Goal: Transaction & Acquisition: Obtain resource

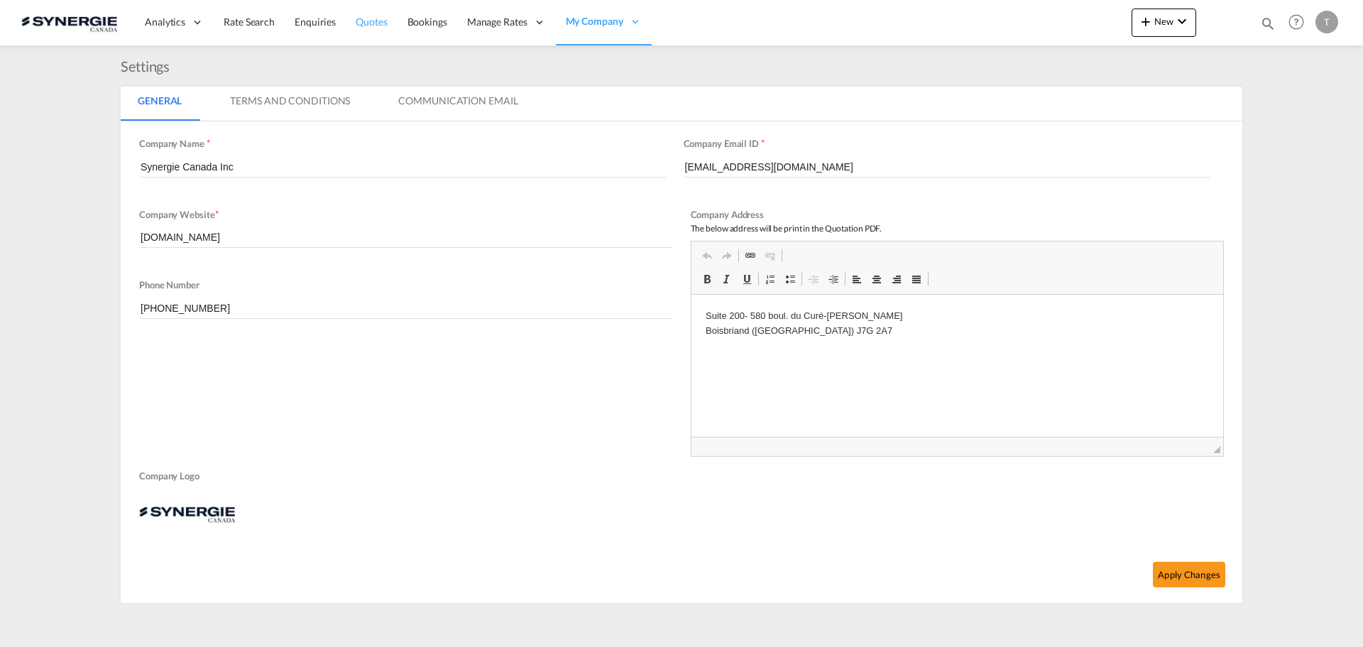
click at [380, 29] on link "Quotes" at bounding box center [371, 22] width 51 height 46
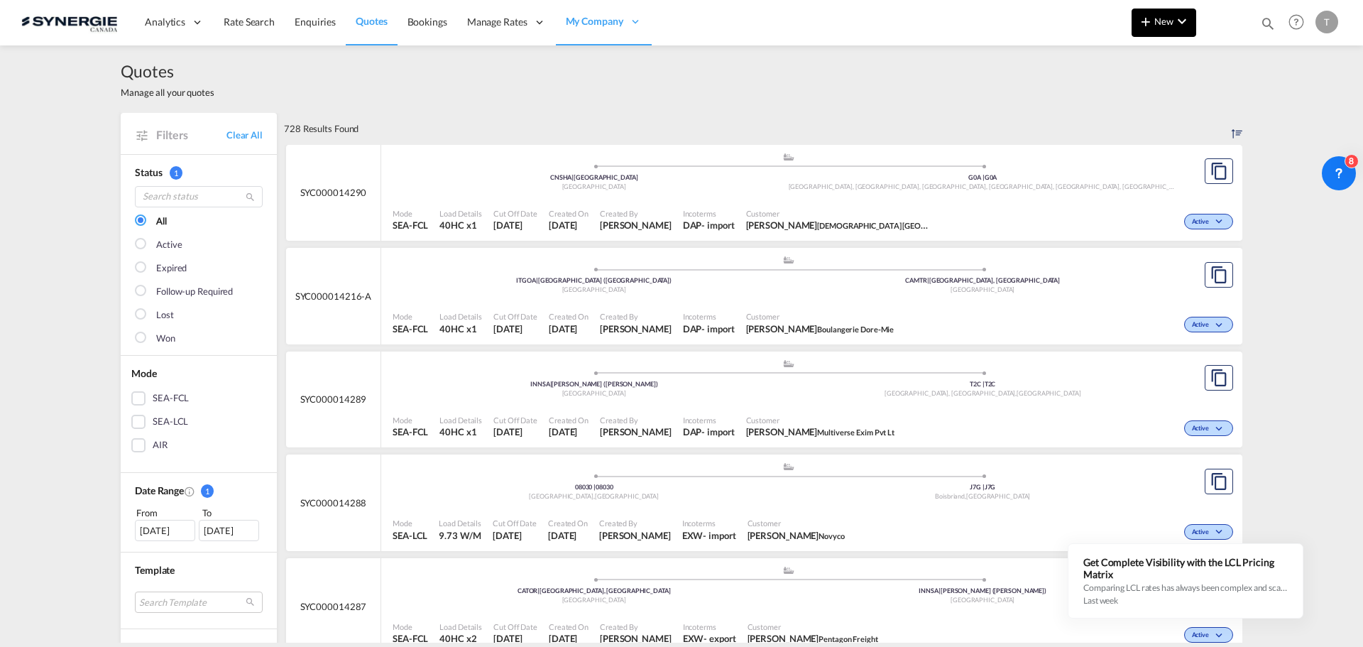
click at [1181, 22] on md-icon "icon-chevron-down" at bounding box center [1181, 21] width 17 height 17
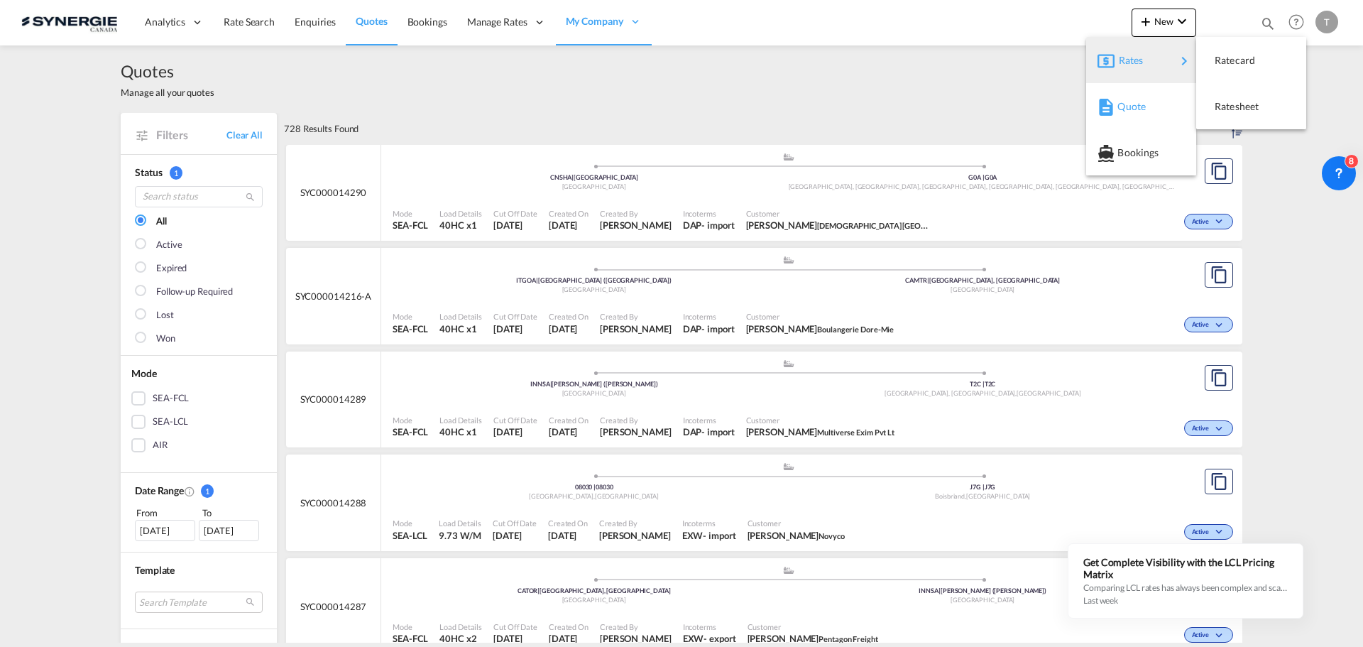
click at [1132, 107] on span "Quote" at bounding box center [1125, 106] width 16 height 28
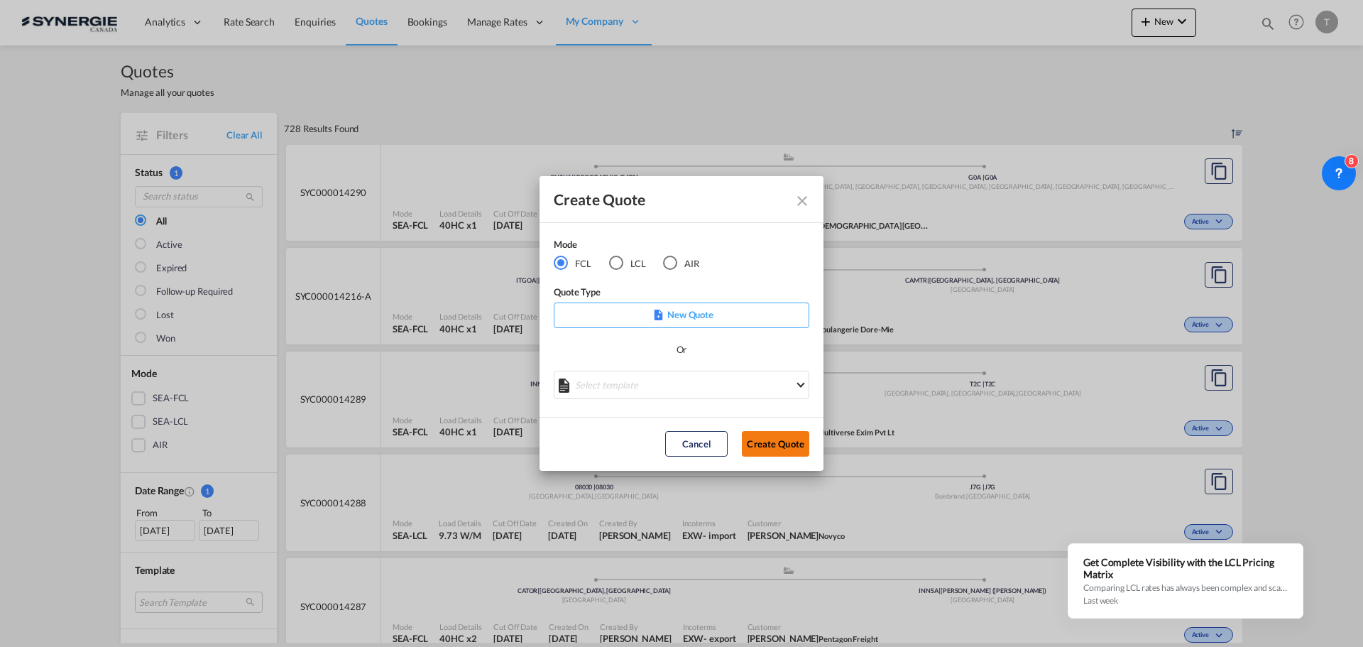
click at [757, 440] on button "Create Quote" at bounding box center [775, 444] width 67 height 26
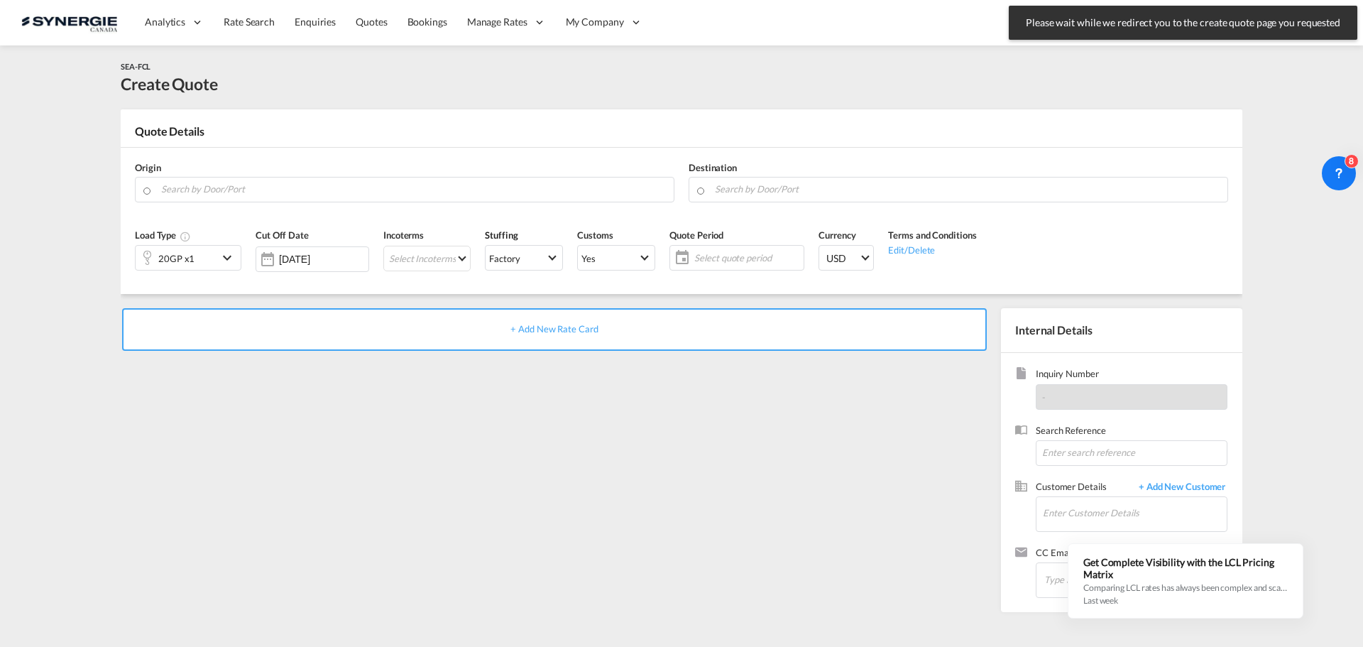
click at [504, 322] on div "+ Add New Rate Card" at bounding box center [554, 329] width 864 height 43
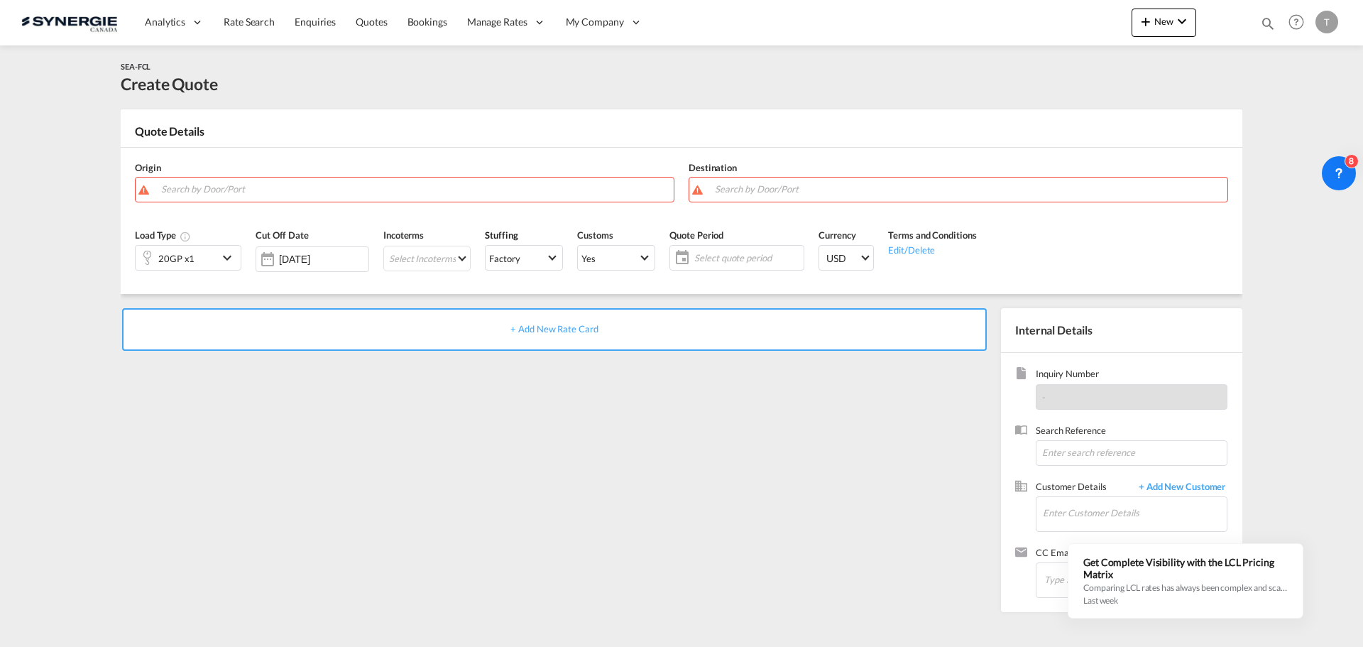
click at [554, 336] on div "+ Add New Rate Card" at bounding box center [554, 329] width 864 height 43
click at [363, 188] on input "Search by Door/Port" at bounding box center [413, 189] width 505 height 25
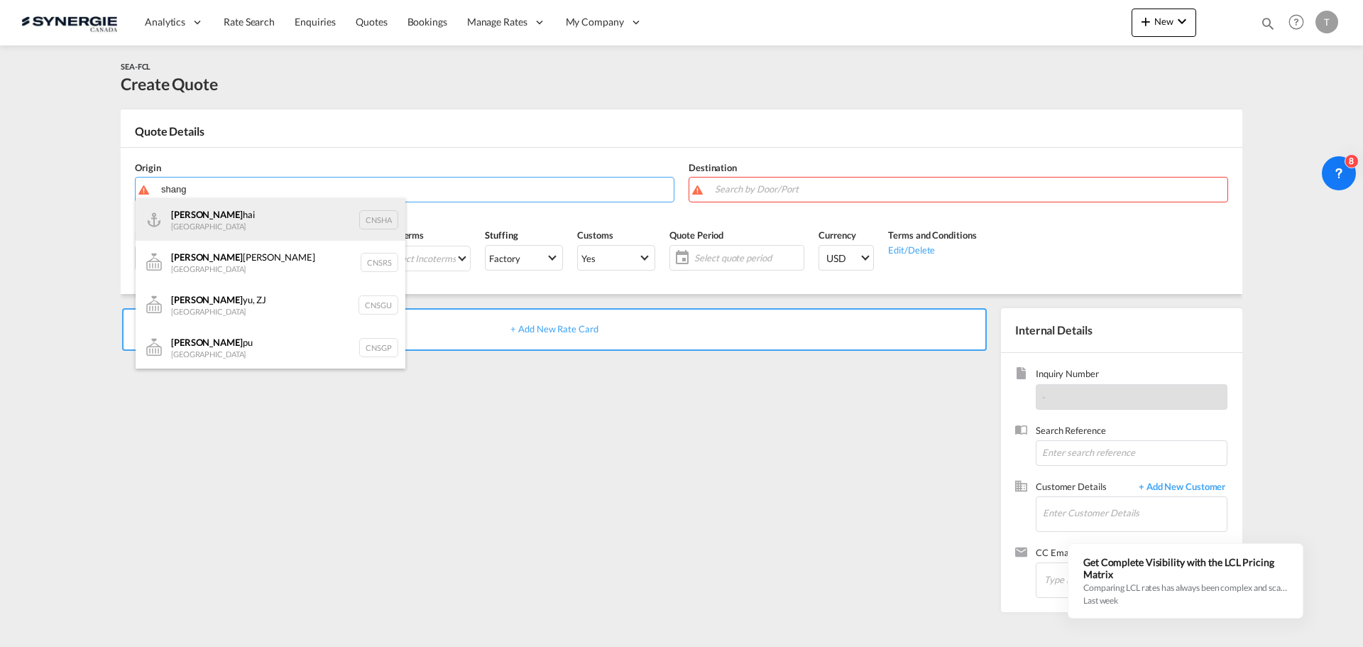
click at [256, 211] on div "Shang hai China CNSHA" at bounding box center [271, 219] width 270 height 43
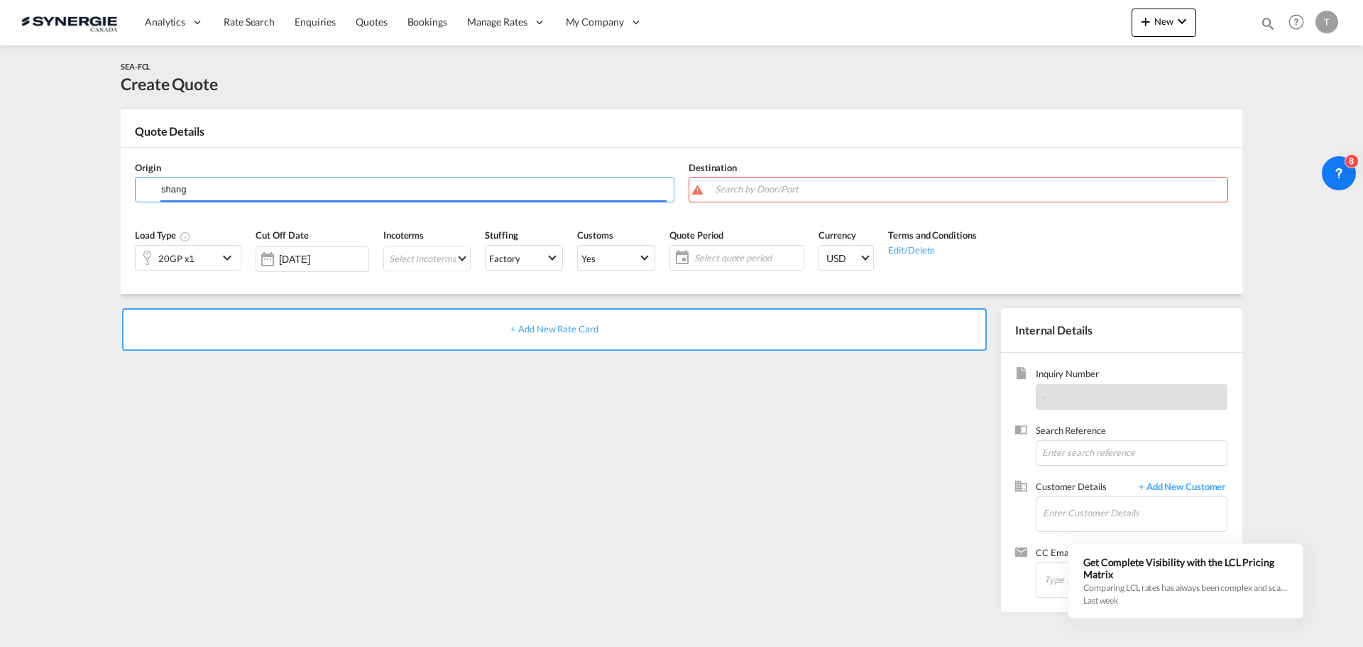
type input "[GEOGRAPHIC_DATA], [GEOGRAPHIC_DATA]"
click at [755, 194] on input "Search by Door/Port" at bounding box center [967, 189] width 505 height 25
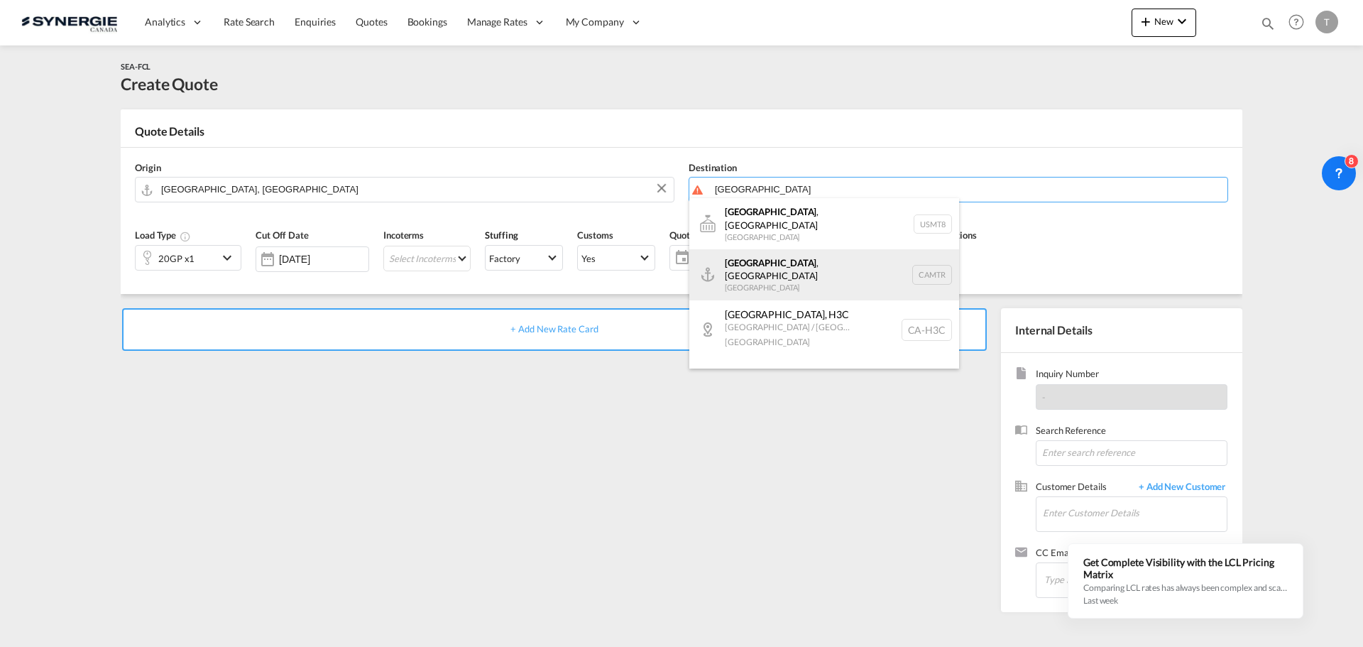
click at [803, 260] on div "[GEOGRAPHIC_DATA] , [GEOGRAPHIC_DATA] [GEOGRAPHIC_DATA] CAMTR" at bounding box center [824, 274] width 270 height 51
type input "[GEOGRAPHIC_DATA], [GEOGRAPHIC_DATA], CAMTR"
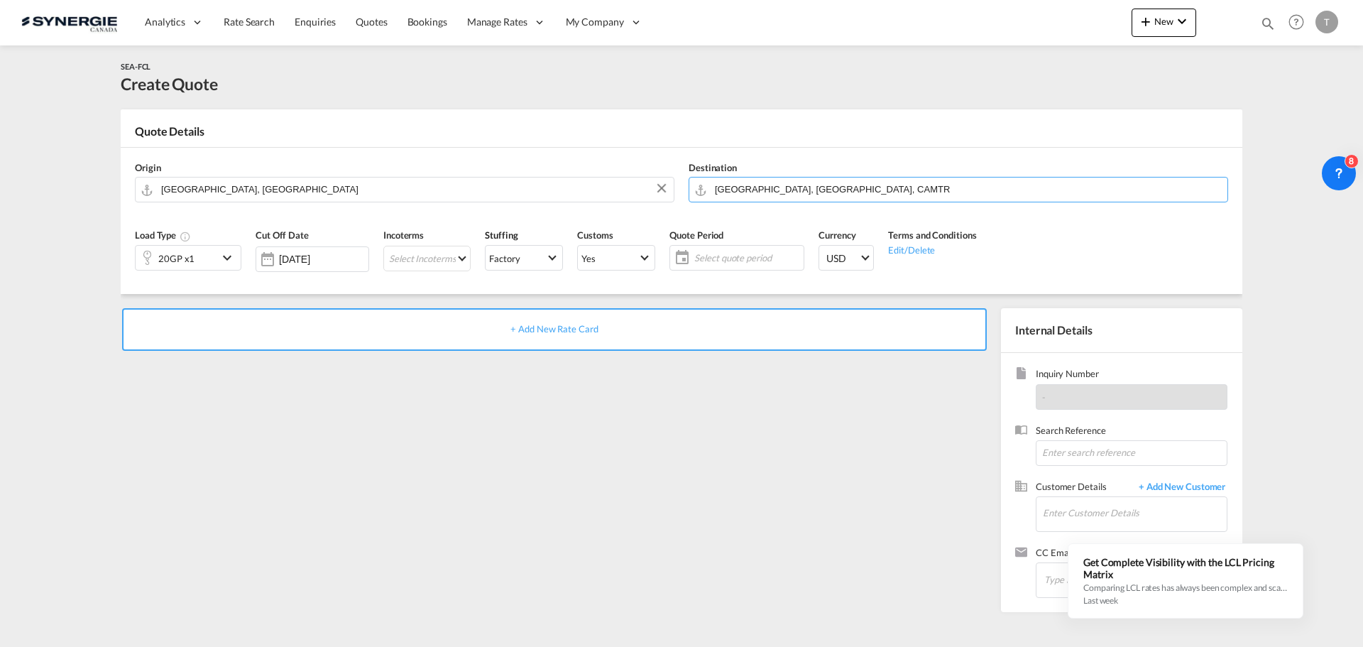
click at [492, 333] on div "+ Add New Rate Card" at bounding box center [554, 329] width 864 height 43
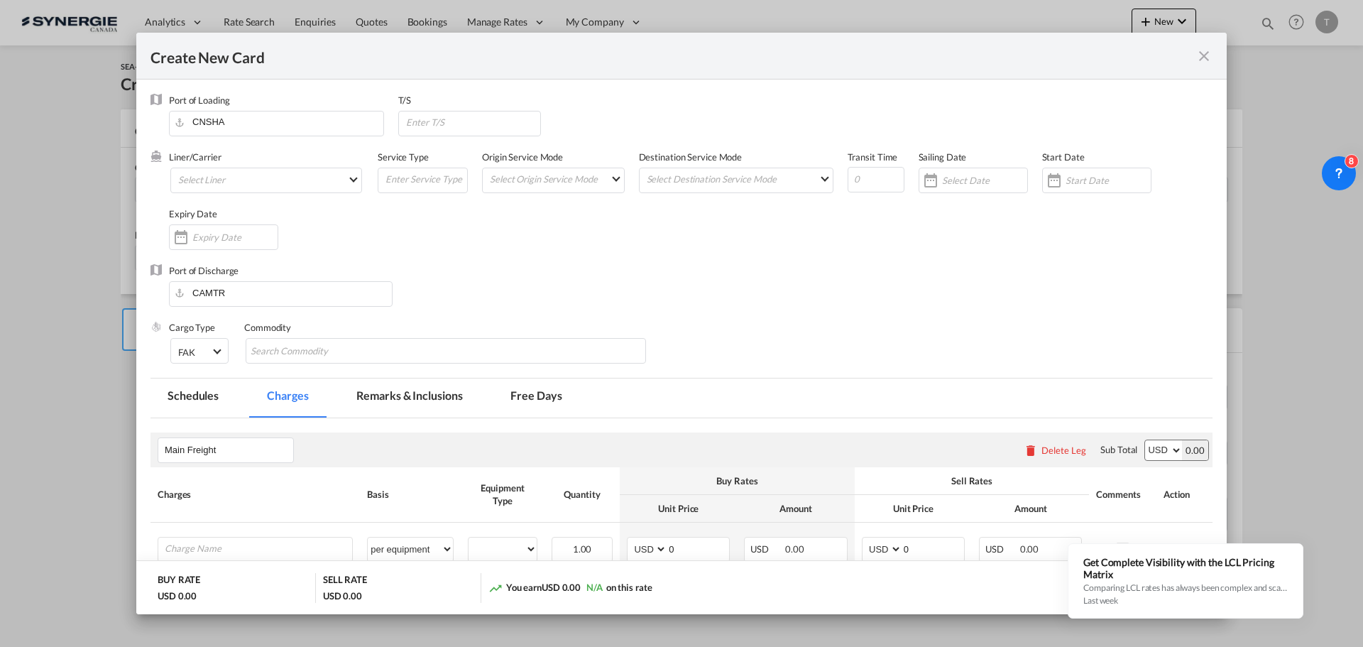
type input "Basic Ocean Freight"
select select "per equipment"
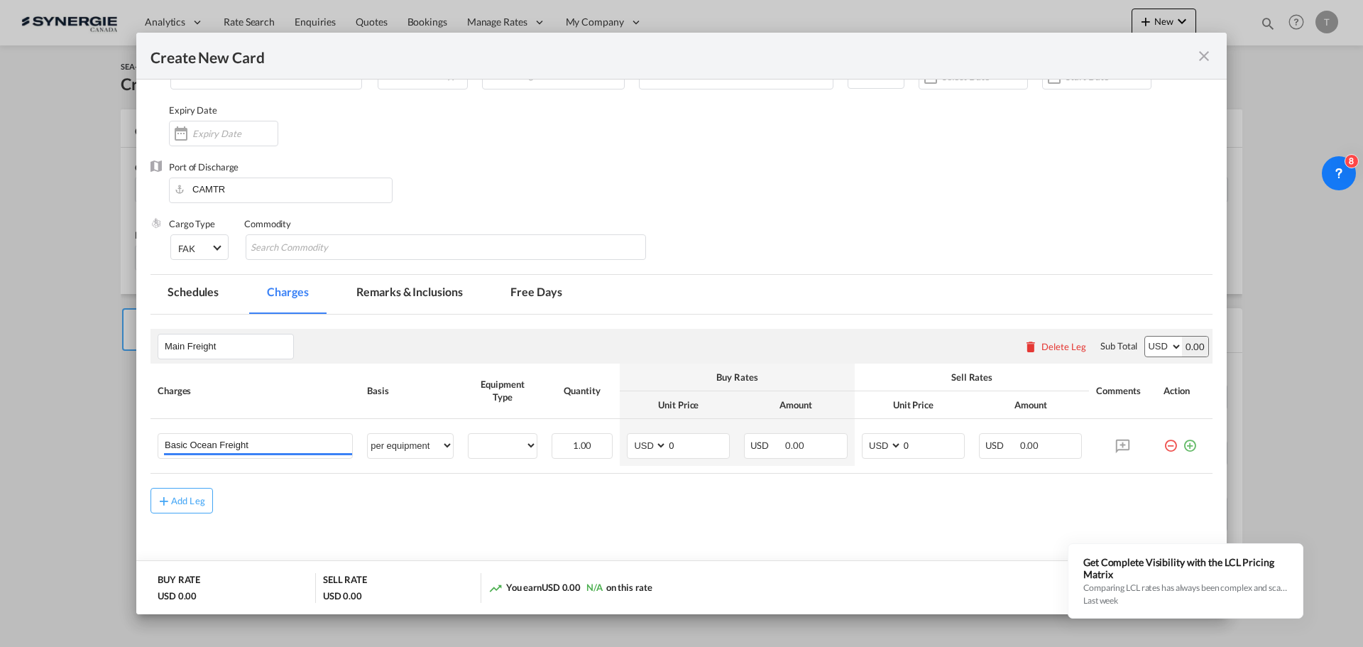
scroll to position [134, 0]
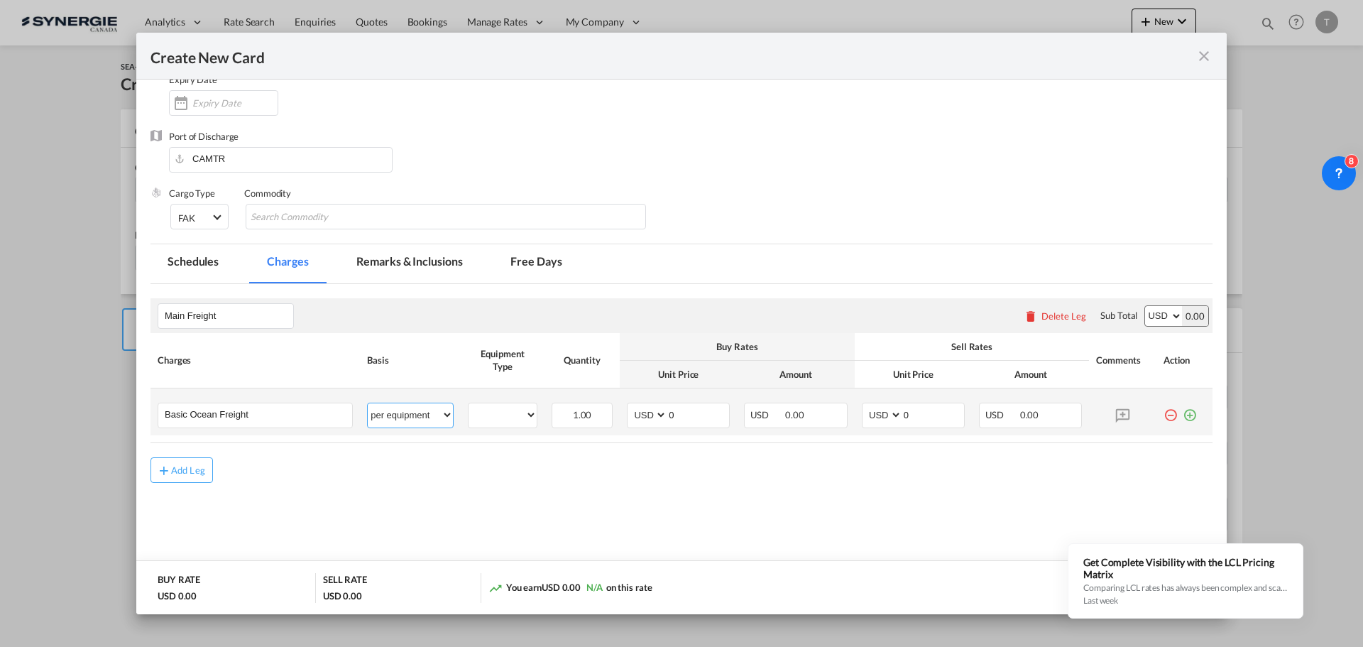
click at [434, 414] on select "per equipment per container per B/L per shipping bill per shipment % on freight…" at bounding box center [410, 414] width 85 height 23
click at [436, 413] on select "per equipment per container per B/L per shipping bill per shipment % on freight…" at bounding box center [410, 414] width 85 height 23
click at [522, 414] on select "20GP" at bounding box center [502, 414] width 68 height 19
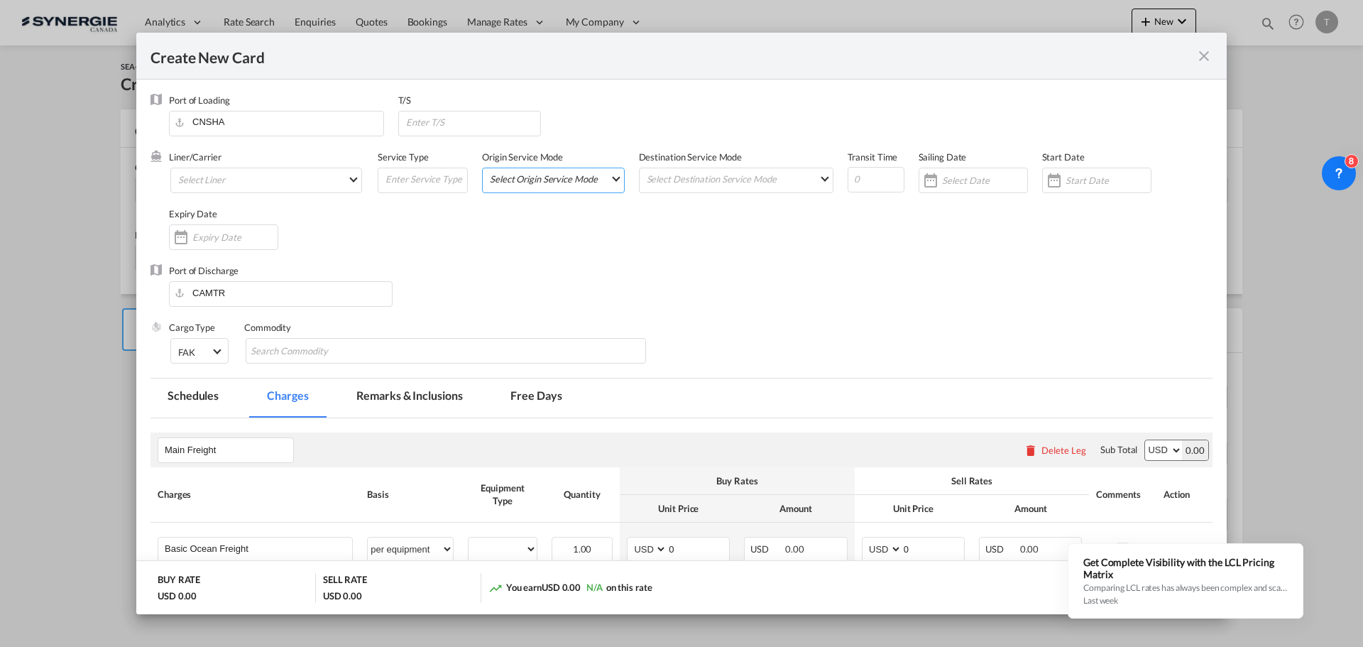
click at [599, 184] on md-select "Select Origin Service Mode SD [GEOGRAPHIC_DATA]" at bounding box center [556, 178] width 136 height 20
click at [729, 237] on md-backdrop at bounding box center [681, 323] width 1363 height 647
click at [1210, 56] on md-icon "icon-close fg-AAA8AD m-0 pointer" at bounding box center [1203, 56] width 17 height 17
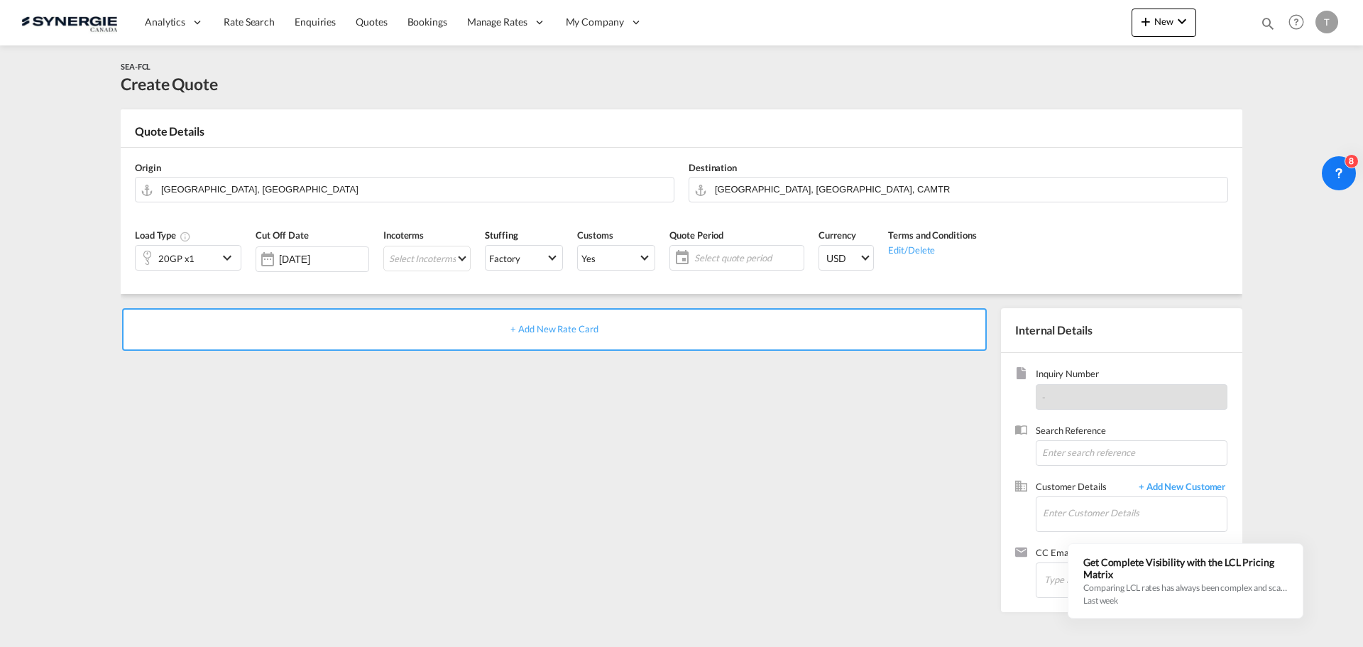
click at [233, 263] on md-icon "icon-chevron-down" at bounding box center [229, 257] width 21 height 17
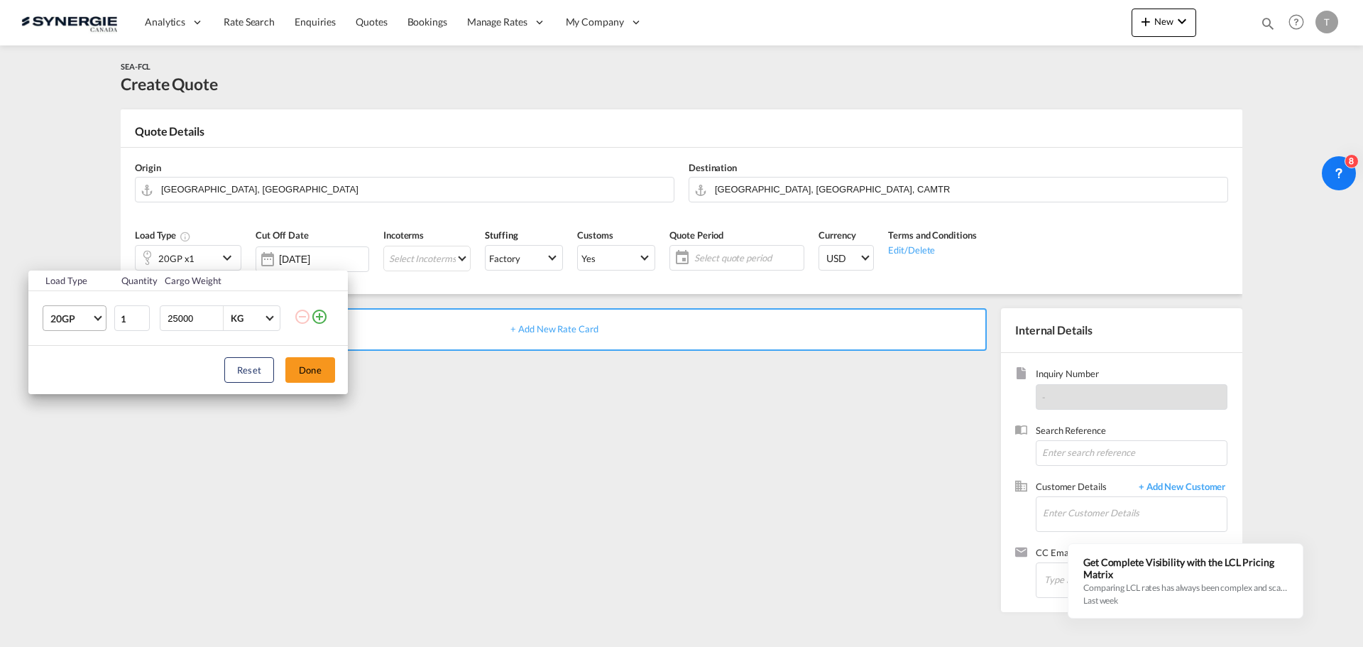
click at [97, 319] on span "Choose: \a20GP" at bounding box center [98, 317] width 8 height 8
type md-option "20GP"
